Goal: Task Accomplishment & Management: Use online tool/utility

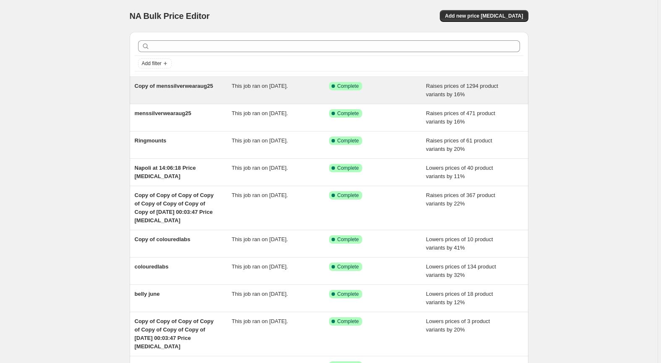
click at [421, 91] on div "Success Complete Complete" at bounding box center [377, 90] width 97 height 17
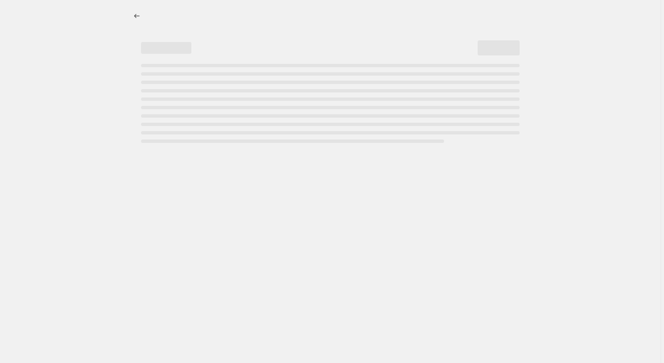
select select "percentage"
select select "remove"
select select "collection"
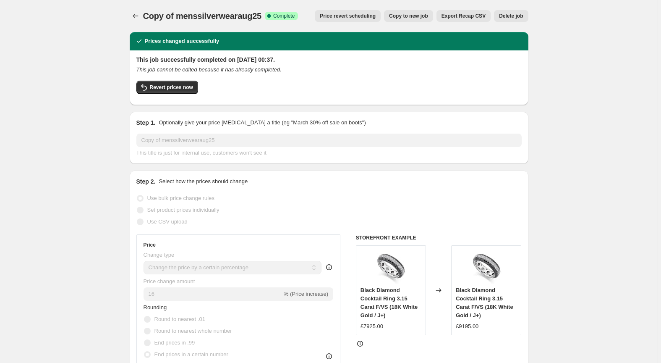
click at [418, 17] on span "Copy to new job" at bounding box center [408, 16] width 39 height 7
select select "percentage"
select select "remove"
select select "collection"
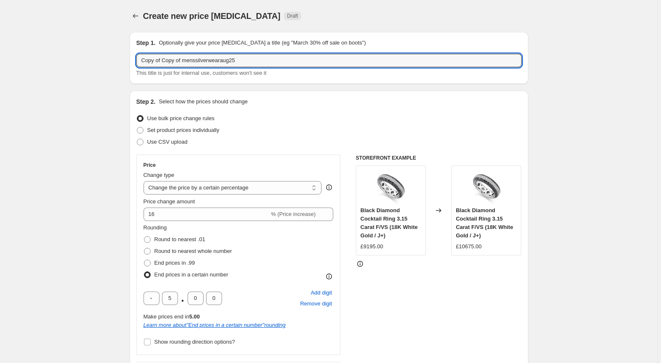
drag, startPoint x: 243, startPoint y: 60, endPoint x: 103, endPoint y: 74, distance: 140.5
type input "labringsdiscounted"
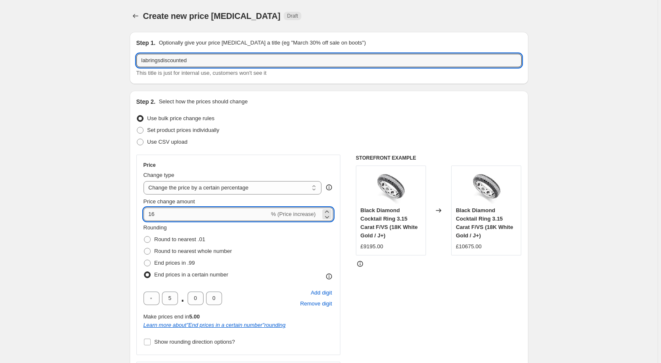
click at [191, 215] on input "16" at bounding box center [207, 213] width 126 height 13
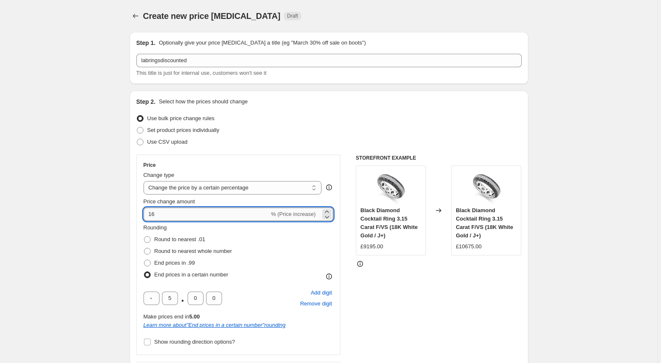
drag, startPoint x: 175, startPoint y: 217, endPoint x: 145, endPoint y: 216, distance: 29.8
click at [145, 216] on input "16" at bounding box center [207, 213] width 126 height 13
click at [147, 214] on input "18" at bounding box center [207, 213] width 126 height 13
click at [237, 215] on input "-18" at bounding box center [212, 213] width 136 height 13
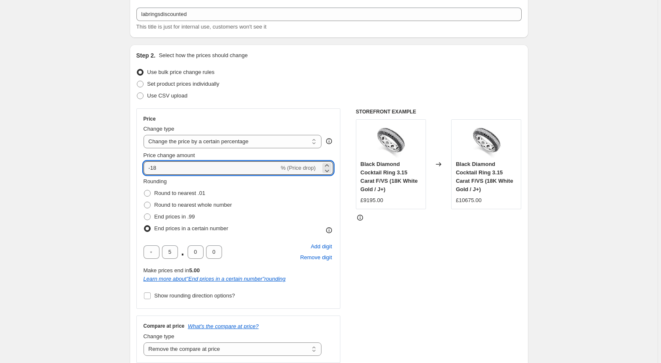
scroll to position [72, 0]
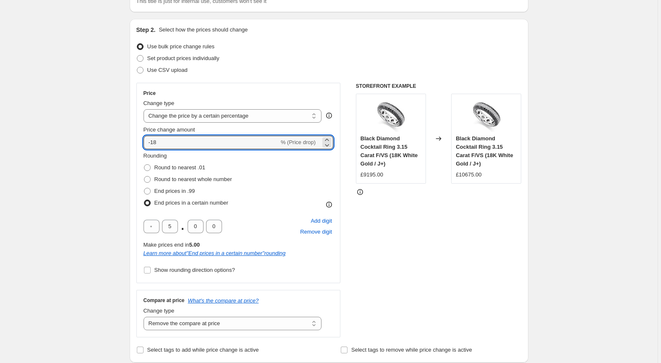
type input "-18"
click at [272, 316] on select "Change the compare at price to the current price (sale) Change the compare at p…" at bounding box center [233, 322] width 178 height 13
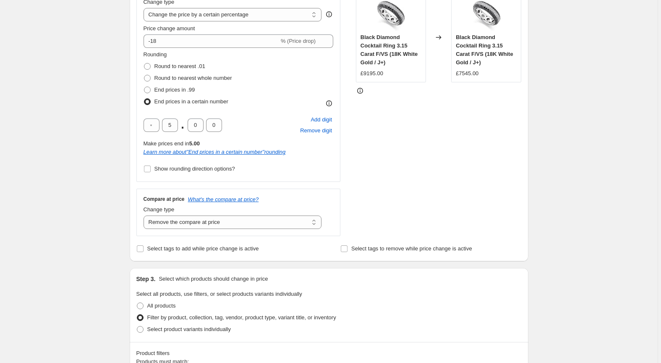
scroll to position [253, 0]
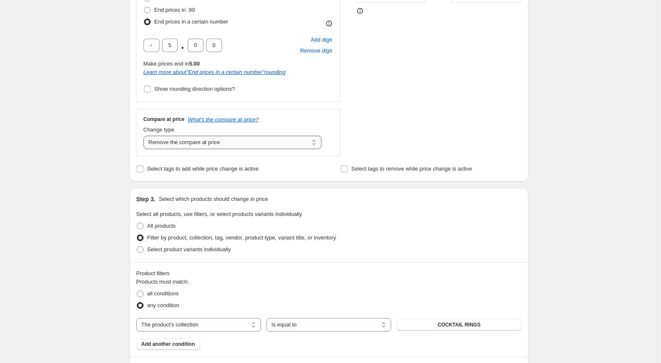
click at [189, 145] on select "Change the compare at price to the current price (sale) Change the compare at p…" at bounding box center [233, 142] width 178 height 13
select select "ep"
click at [145, 136] on select "Change the compare at price to the current price (sale) Change the compare at p…" at bounding box center [233, 142] width 178 height 13
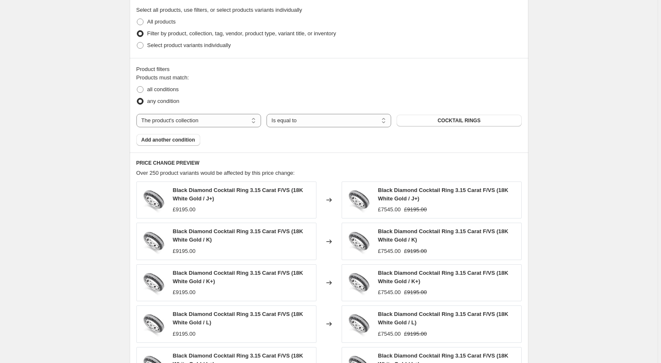
scroll to position [458, 0]
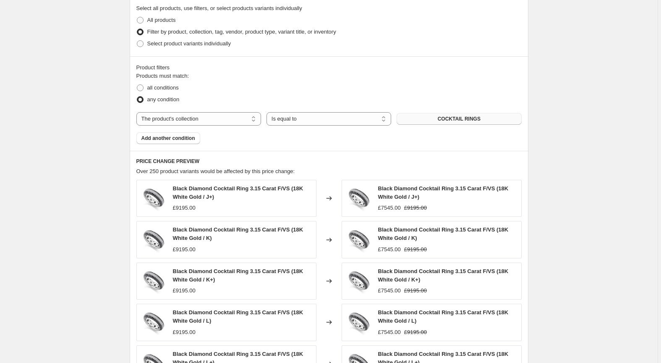
click at [420, 115] on button "COCKTAIL RINGS" at bounding box center [459, 119] width 125 height 12
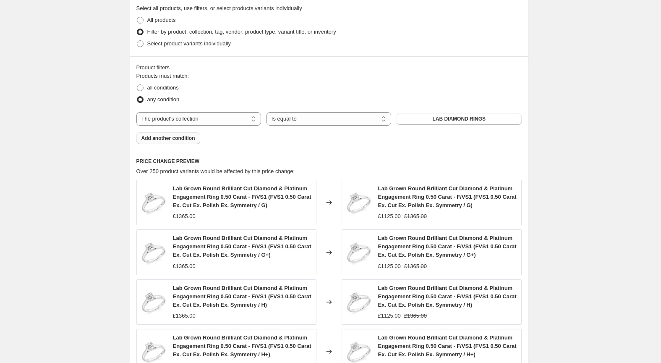
click at [185, 144] on button "Add another condition" at bounding box center [168, 138] width 64 height 12
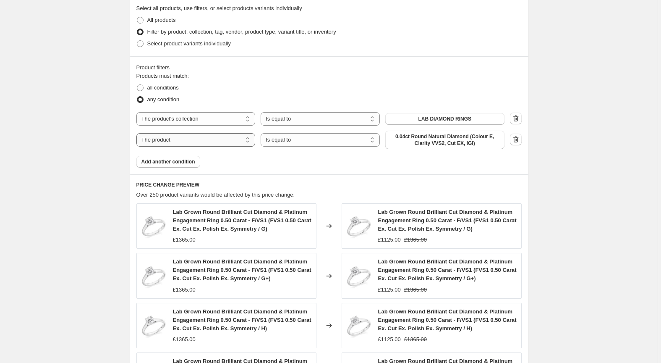
click at [185, 141] on select "The product The product's collection The product's tag The product's vendor The…" at bounding box center [195, 139] width 119 height 13
click at [295, 143] on select "Is equal to Is not equal to" at bounding box center [320, 139] width 119 height 13
select select "not_equal"
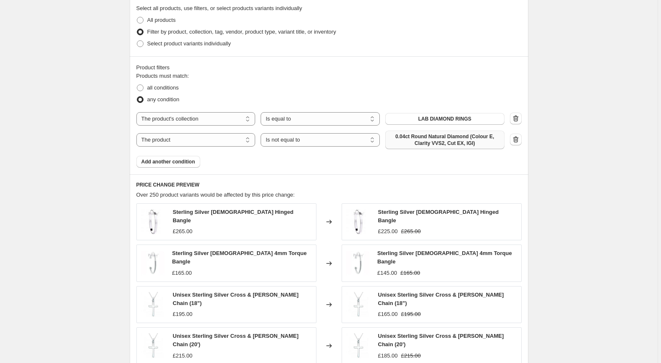
click at [441, 144] on span "0.04ct Round Natural Diamond (Colour E, Clarity VVS2, Cut EX, IGI)" at bounding box center [444, 139] width 109 height 13
click at [176, 161] on span "Add another condition" at bounding box center [168, 161] width 54 height 7
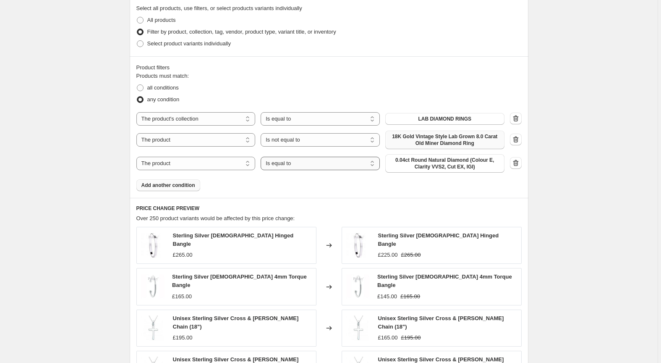
click at [318, 163] on select "Is equal to Is not equal to" at bounding box center [320, 163] width 119 height 13
select select "not_equal"
click at [424, 161] on span "0.04ct Round Natural Diamond (Colour E, Clarity VVS2, Cut EX, IGI)" at bounding box center [444, 163] width 109 height 13
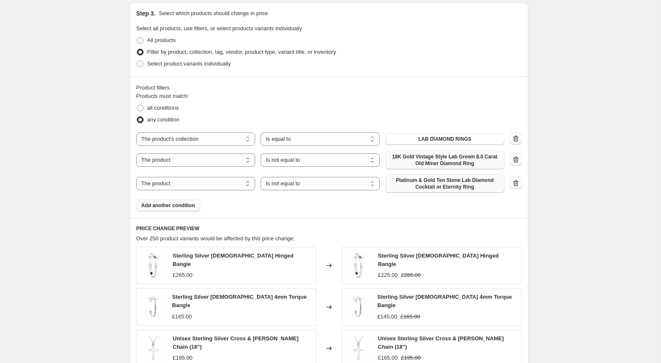
click at [169, 248] on div "PRICE CHANGE PREVIEW Over 250 product variants would be affected by this price …" at bounding box center [329, 345] width 399 height 254
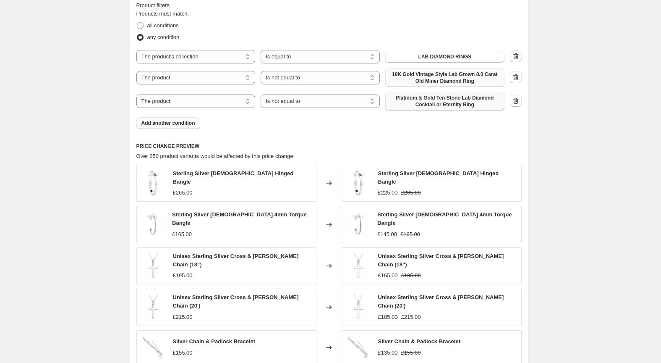
click at [169, 123] on span "Add another condition" at bounding box center [168, 123] width 54 height 7
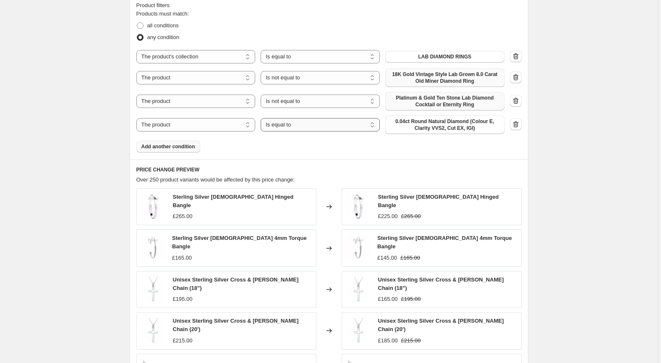
click at [265, 131] on select "Is equal to Is not equal to" at bounding box center [320, 124] width 119 height 13
select select "not_equal"
click at [434, 123] on span "0.04ct Round Natural Diamond (Colour E, Clarity VVS2, Cut EX, IGI)" at bounding box center [444, 124] width 109 height 13
click at [177, 146] on span "Add another condition" at bounding box center [168, 146] width 54 height 7
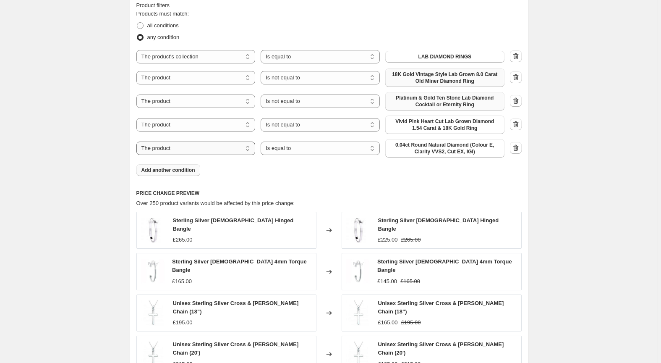
click at [177, 146] on select "The product The product's collection The product's tag The product's vendor The…" at bounding box center [195, 147] width 119 height 13
select select "tag"
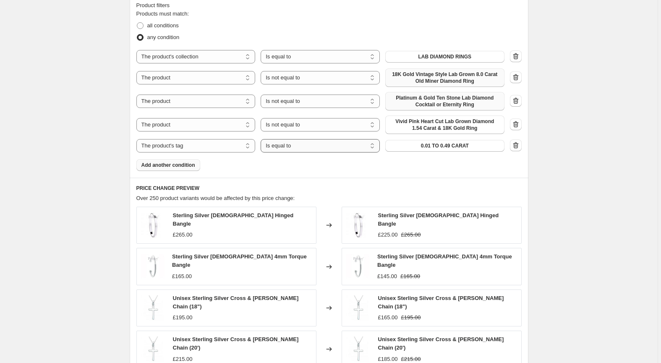
click at [329, 149] on select "Is equal to Is not equal to" at bounding box center [320, 145] width 119 height 13
select select "not_equal"
click at [440, 150] on button "0.01 TO 0.49 CARAT" at bounding box center [444, 146] width 119 height 12
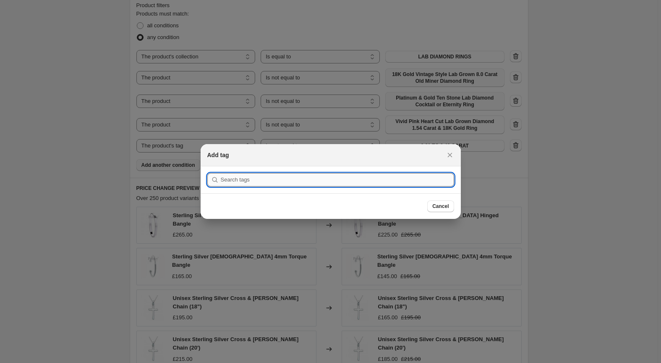
click at [346, 177] on input ":r4l:" at bounding box center [337, 179] width 233 height 13
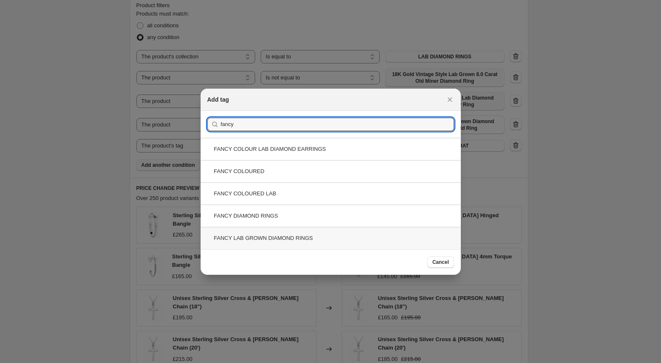
type input "fancy"
click at [287, 237] on div "FANCY LAB GROWN DIAMOND RINGS" at bounding box center [331, 238] width 260 height 22
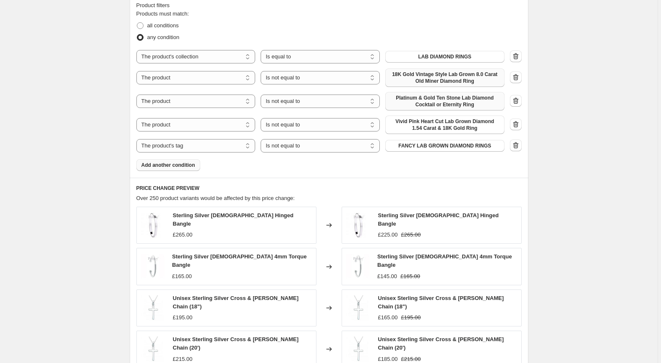
click at [185, 162] on span "Add another condition" at bounding box center [168, 165] width 54 height 7
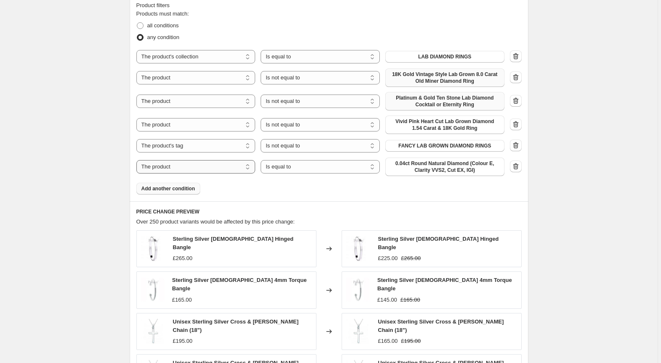
click at [233, 170] on select "The product The product's collection The product's tag The product's vendor The…" at bounding box center [195, 166] width 119 height 13
select select "tag"
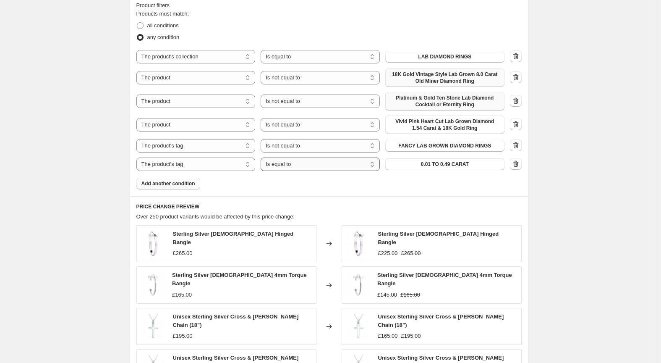
click at [308, 164] on select "Is equal to Is not equal to" at bounding box center [320, 163] width 119 height 13
select select "not_equal"
click at [445, 165] on span "0.01 TO 0.49 CARAT" at bounding box center [445, 164] width 48 height 7
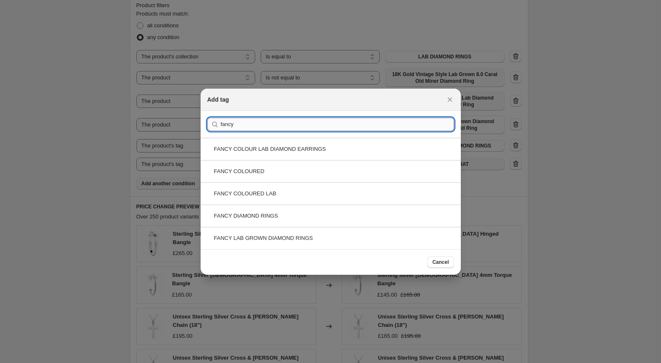
type input "fancy"
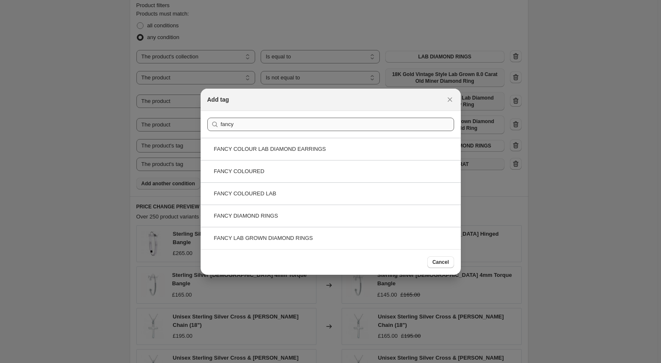
click at [322, 173] on div "FANCY COLOURED" at bounding box center [331, 171] width 260 height 22
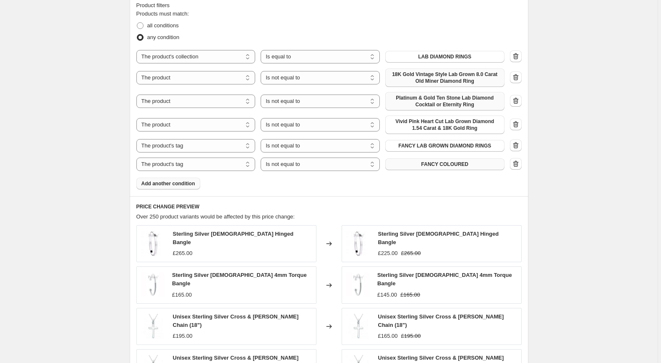
click at [186, 183] on span "Add another condition" at bounding box center [168, 183] width 54 height 7
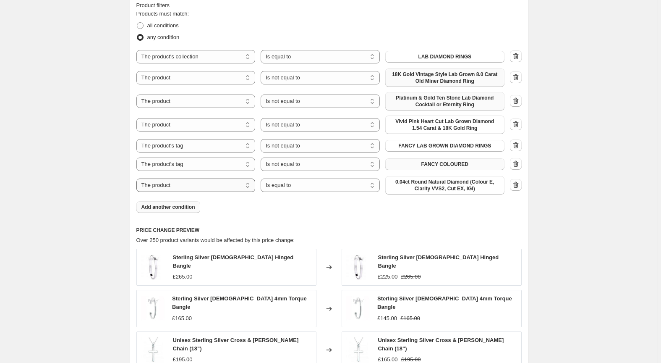
click at [186, 183] on select "The product The product's collection The product's tag The product's vendor The…" at bounding box center [195, 184] width 119 height 13
select select "tag"
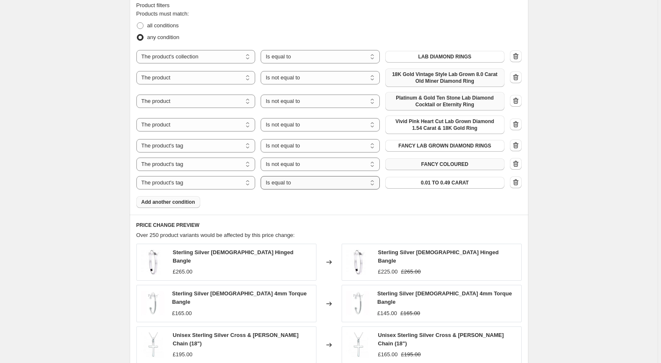
click at [299, 184] on select "Is equal to Is not equal to" at bounding box center [320, 182] width 119 height 13
select select "not_equal"
click at [436, 182] on span "0.01 TO 0.49 CARAT" at bounding box center [445, 182] width 48 height 7
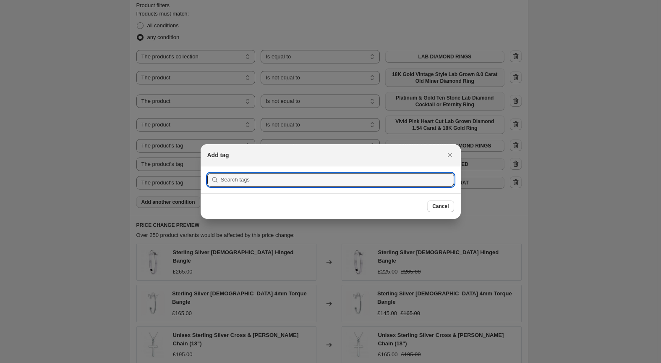
scroll to position [0, 0]
click at [314, 178] on input ":r51:" at bounding box center [337, 179] width 233 height 13
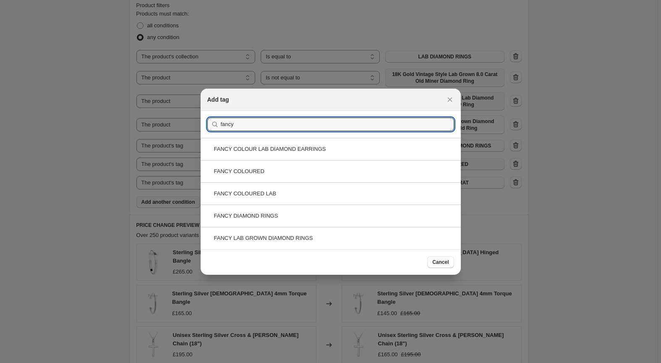
type input "fancy"
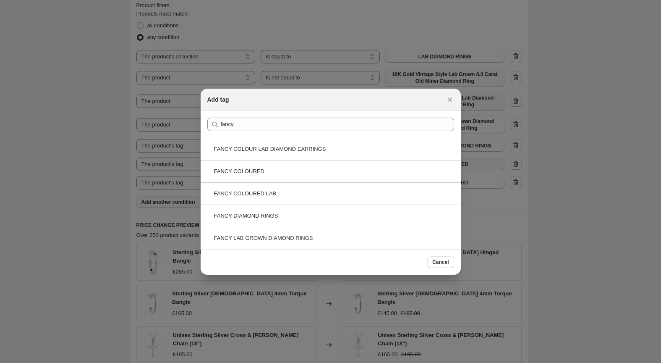
click at [304, 221] on div "FANCY DIAMOND RINGS" at bounding box center [331, 215] width 260 height 22
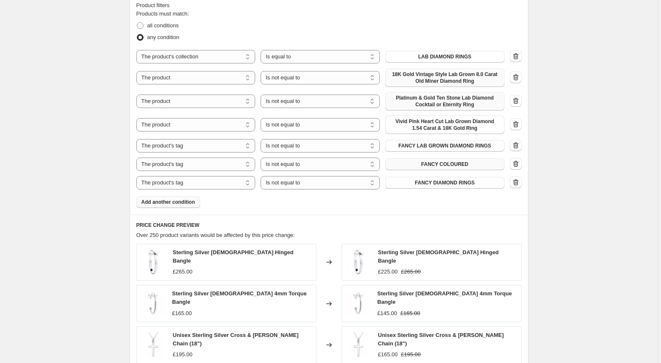
click at [175, 202] on span "Add another condition" at bounding box center [168, 202] width 54 height 7
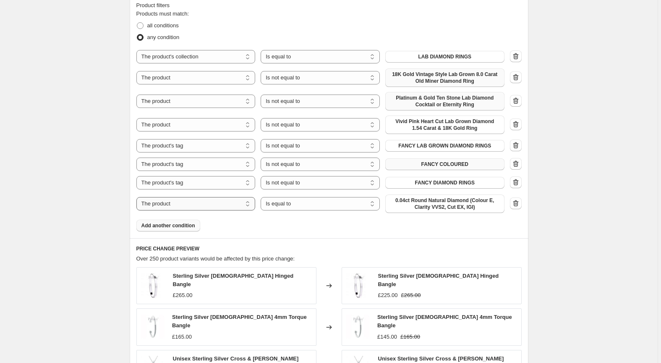
click at [179, 206] on select "The product The product's collection The product's tag The product's vendor The…" at bounding box center [195, 203] width 119 height 13
select select "tag"
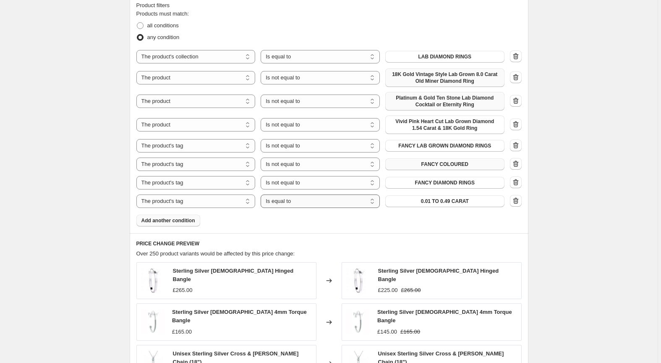
click at [310, 201] on select "Is equal to Is not equal to" at bounding box center [320, 200] width 119 height 13
select select "not_equal"
click at [434, 201] on span "0.01 TO 0.49 CARAT" at bounding box center [445, 201] width 48 height 7
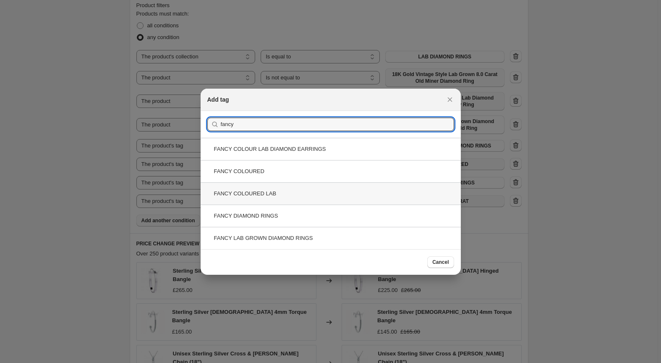
type input "fancy"
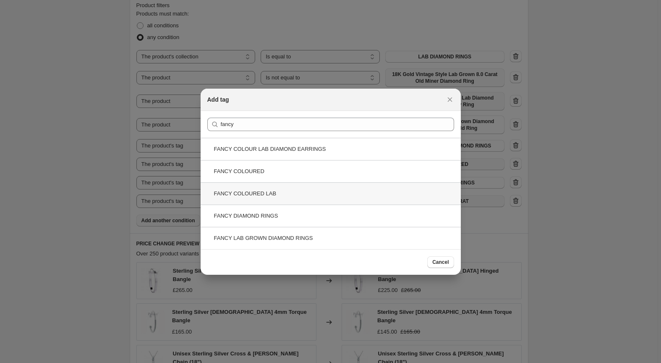
click at [315, 192] on div "FANCY COLOURED LAB" at bounding box center [331, 193] width 260 height 22
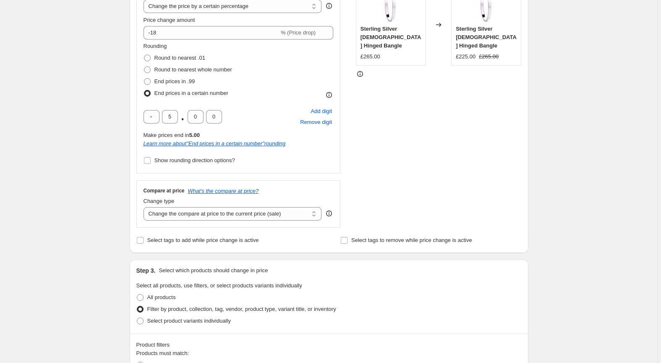
scroll to position [332, 0]
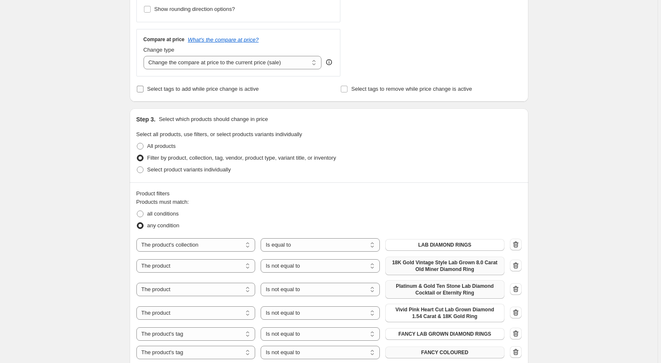
click at [144, 87] on input "Select tags to add while price change is active" at bounding box center [140, 89] width 7 height 7
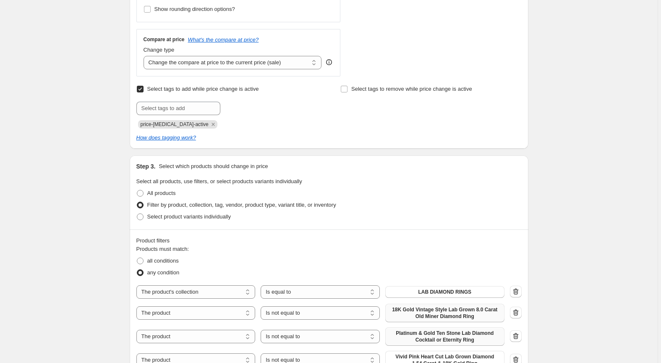
click at [141, 87] on input "Select tags to add while price change is active" at bounding box center [140, 89] width 7 height 7
checkbox input "false"
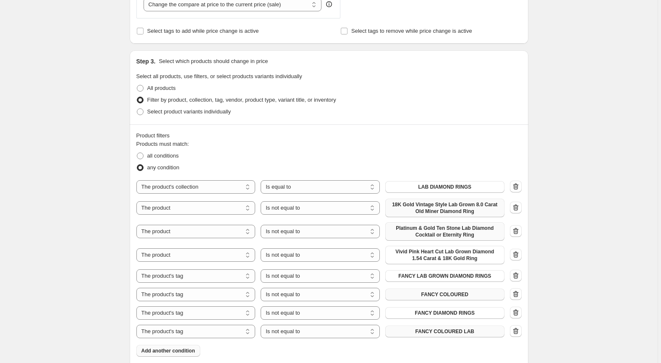
scroll to position [425, 0]
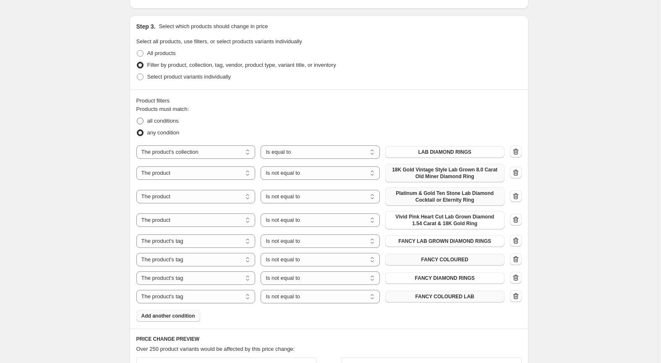
click at [140, 121] on span at bounding box center [140, 121] width 7 height 7
click at [137, 118] on input "all conditions" at bounding box center [137, 118] width 0 height 0
radio input "true"
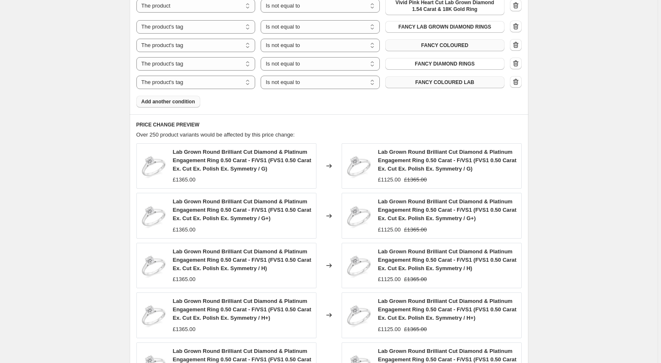
scroll to position [820, 0]
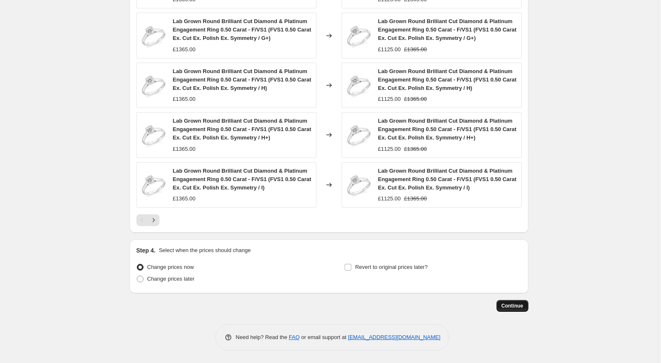
click at [512, 307] on span "Continue" at bounding box center [513, 305] width 22 height 7
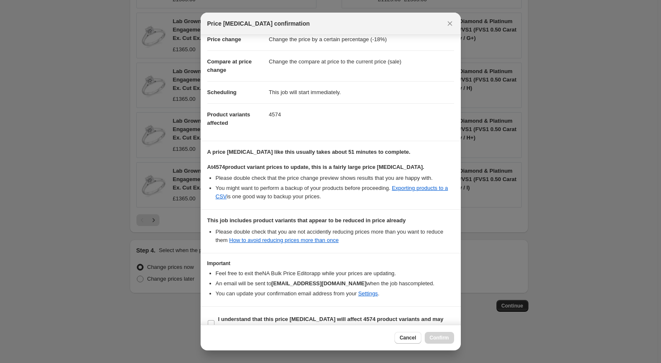
scroll to position [37, 0]
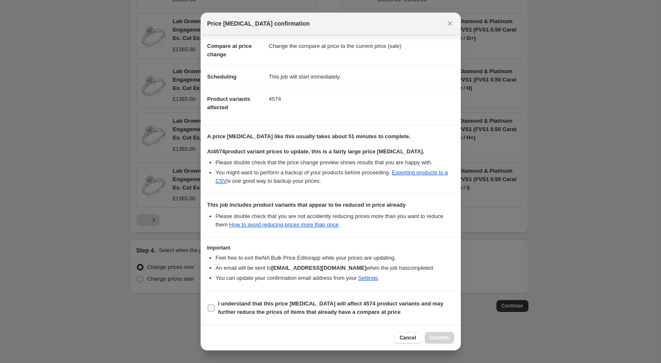
click at [211, 307] on input "I understand that this price change job will affect 4574 product variants and m…" at bounding box center [211, 307] width 7 height 7
checkbox input "true"
click at [434, 339] on span "Confirm" at bounding box center [439, 337] width 19 height 7
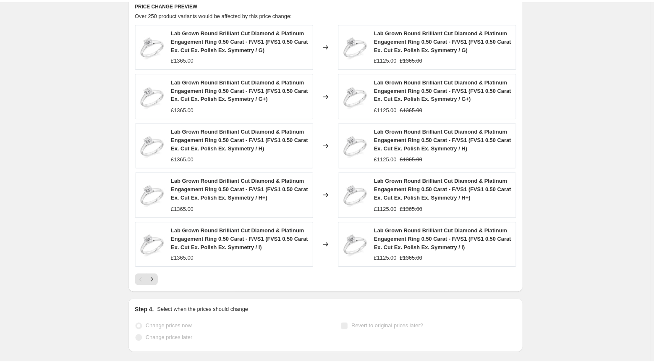
scroll to position [841, 0]
